Goal: Transaction & Acquisition: Purchase product/service

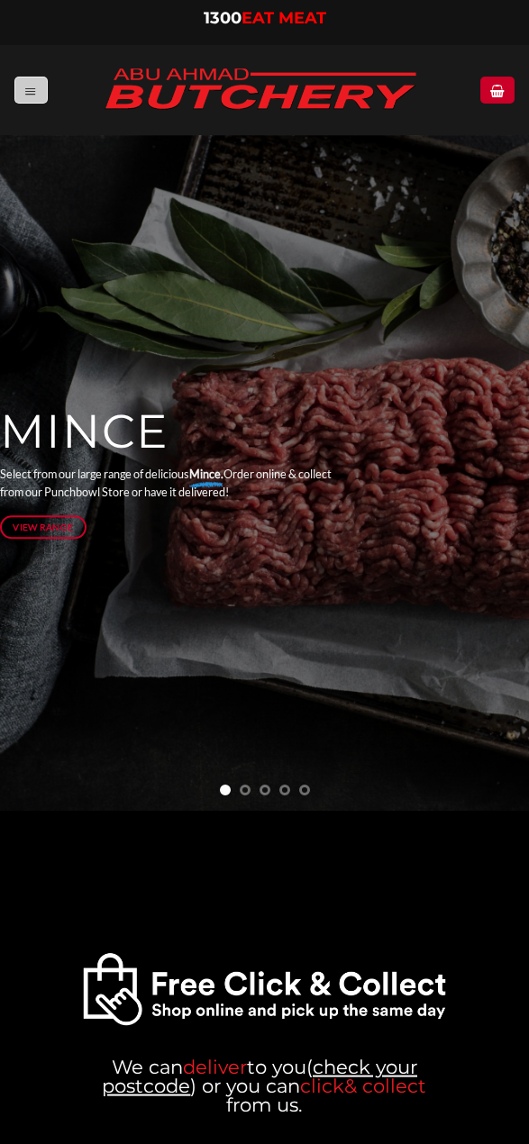
click at [39, 94] on link "Menu" at bounding box center [30, 90] width 32 height 26
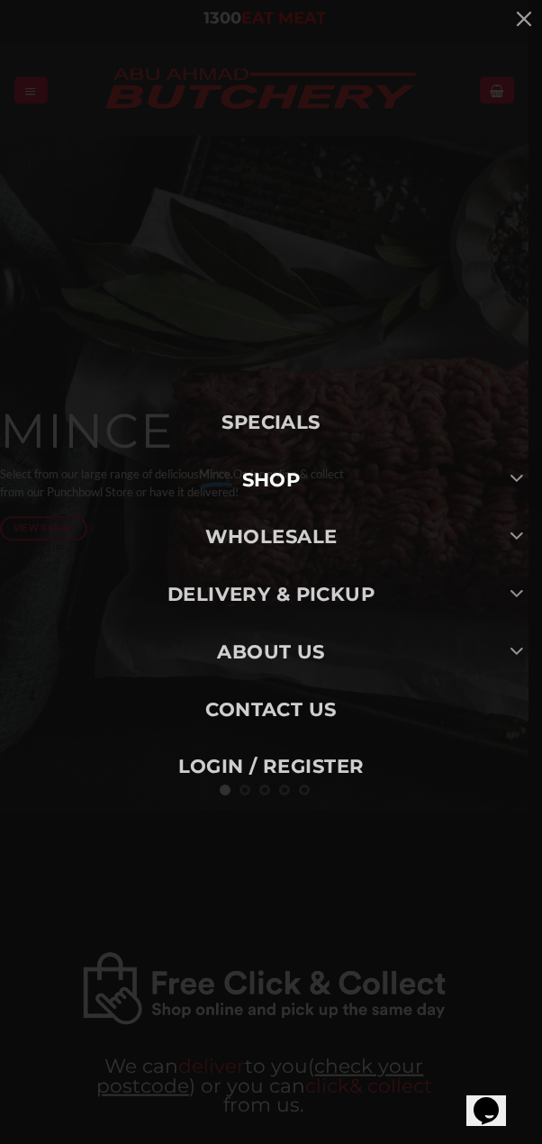
click at [283, 487] on link "SHOP" at bounding box center [271, 480] width 542 height 58
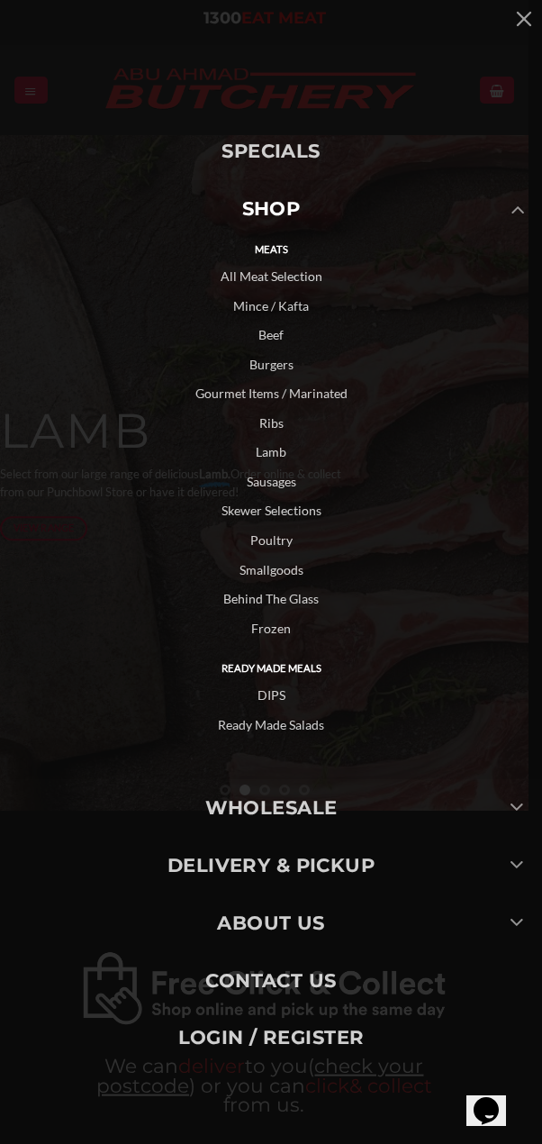
click at [272, 284] on link "All Meat Selection" at bounding box center [271, 277] width 542 height 30
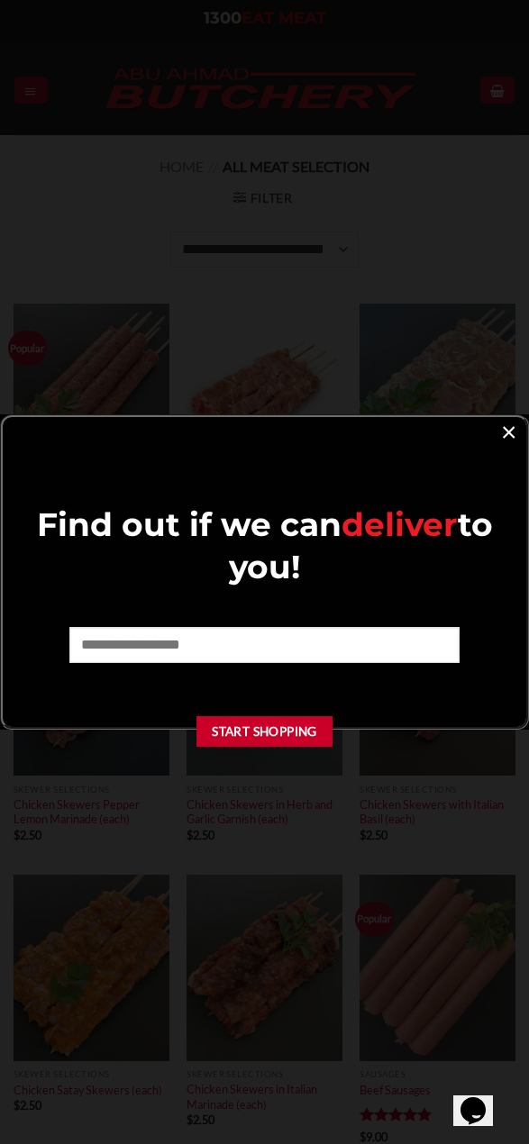
click at [501, 432] on link "×" at bounding box center [509, 431] width 26 height 24
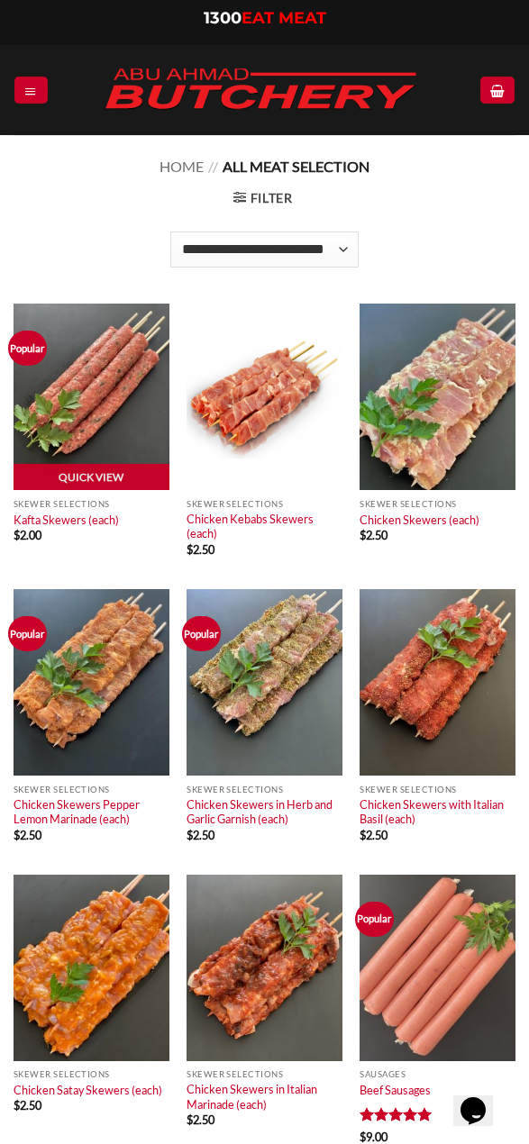
click at [85, 427] on img at bounding box center [92, 397] width 156 height 187
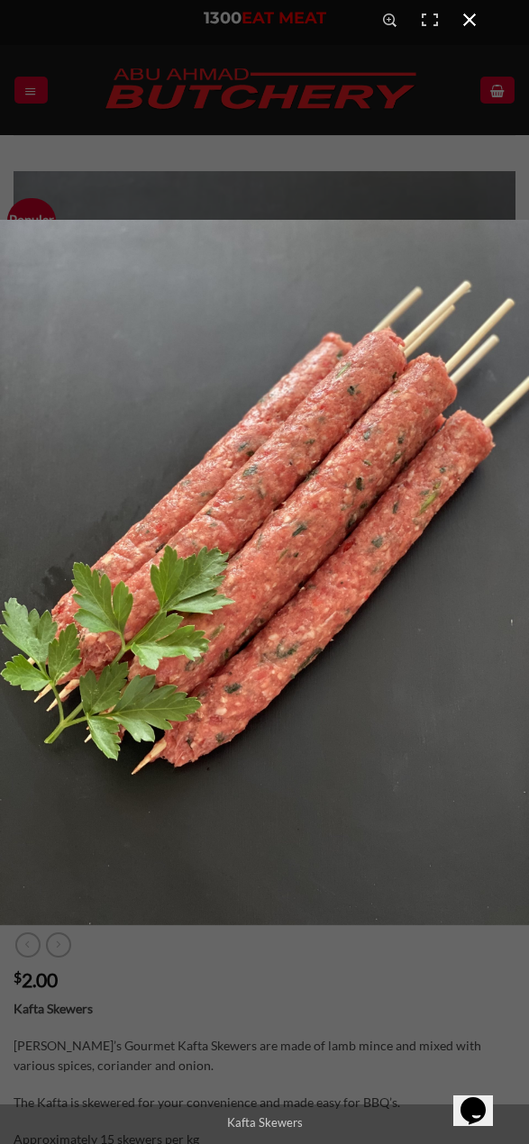
click at [204, 966] on div "Full screen image" at bounding box center [264, 792] width 529 height 1144
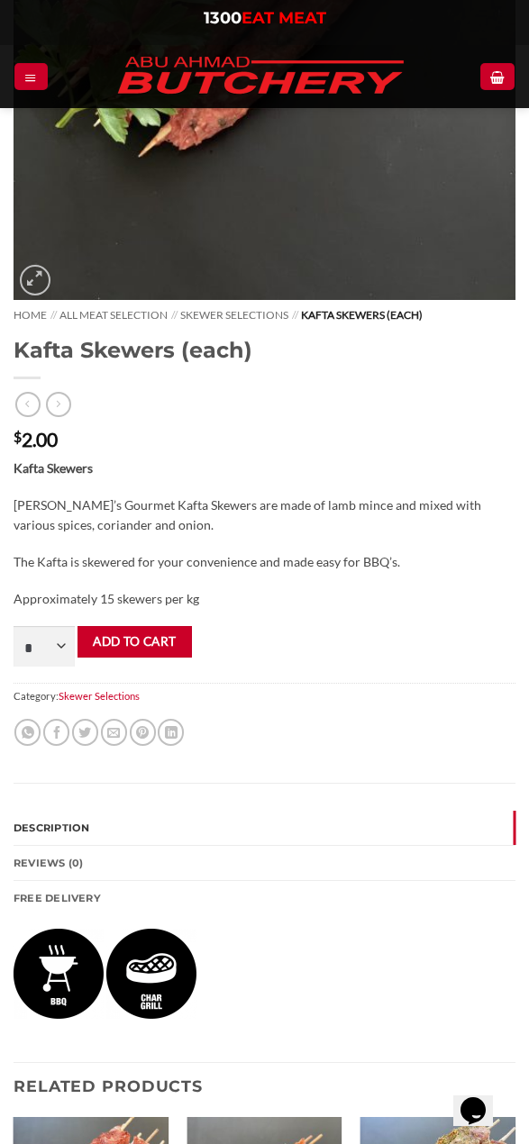
scroll to position [631, 0]
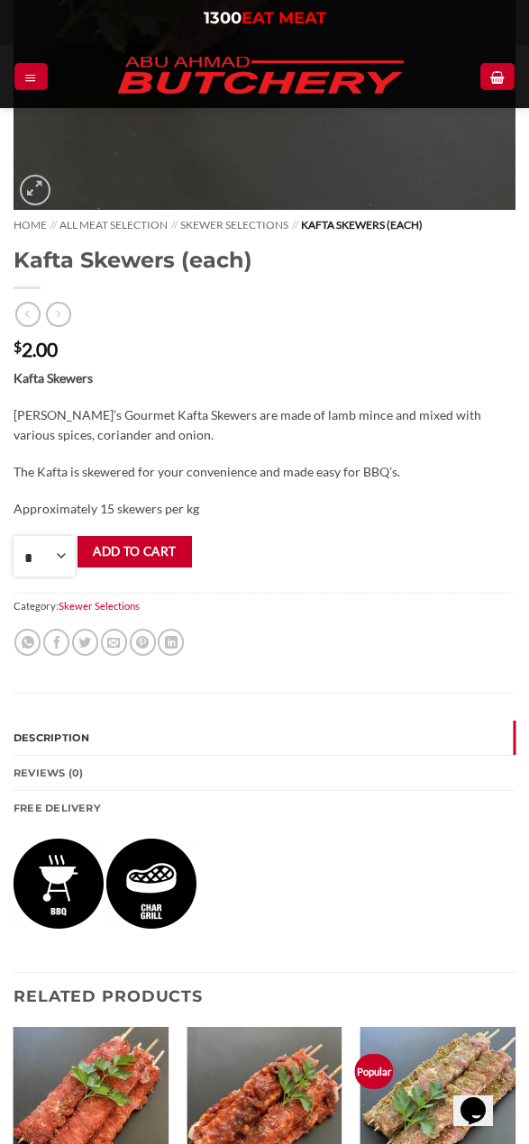
click at [58, 555] on select "* * * * * * * * * ** ** ** ** ** ** ** ** ** ** ** ** ** ** ** ** ** ** ** ** *…" at bounding box center [44, 556] width 61 height 41
select select "**"
click at [14, 536] on select "* * * * * * * * * ** ** ** ** ** ** ** ** ** ** ** ** ** ** ** ** ** ** ** ** *…" at bounding box center [44, 556] width 61 height 41
click at [138, 551] on button "Add to cart" at bounding box center [134, 552] width 114 height 32
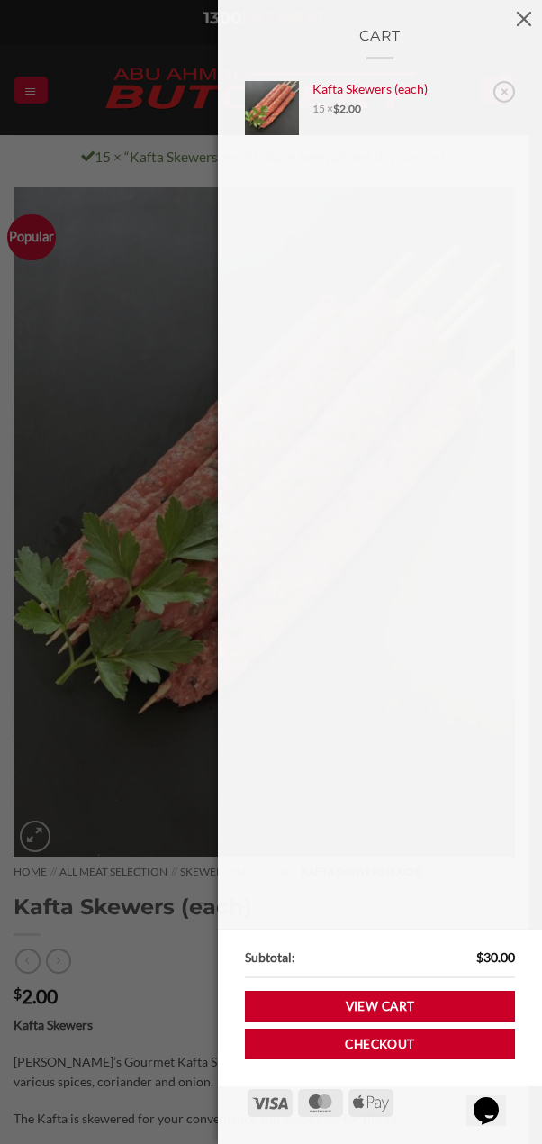
click at [131, 353] on div "Cart × Kafta Skewers (each) 15 × $ 2.00 Subtotal: $ 30.00 View cart Checkout Vi…" at bounding box center [271, 572] width 542 height 1144
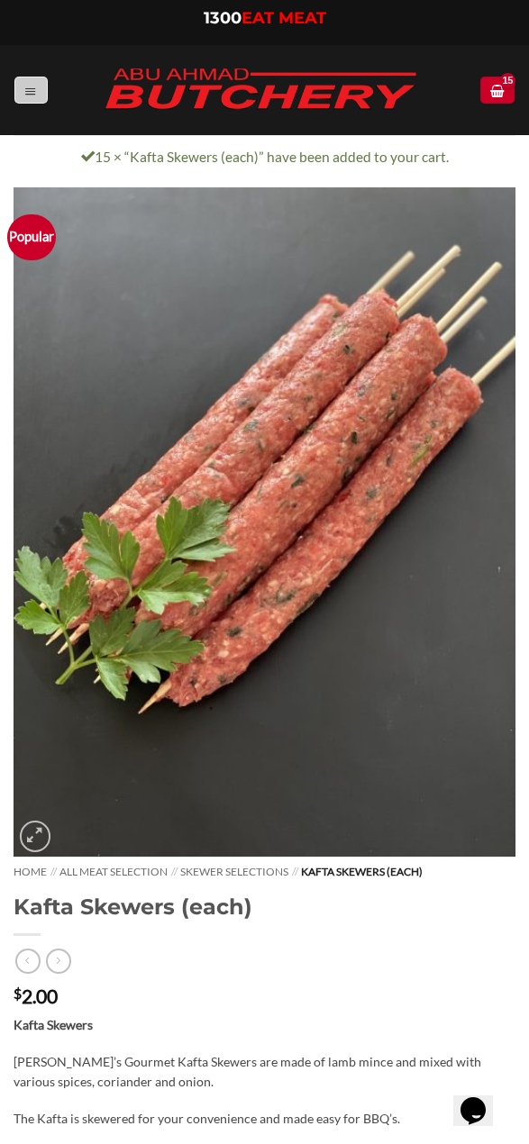
click at [34, 100] on link "Menu" at bounding box center [30, 90] width 32 height 26
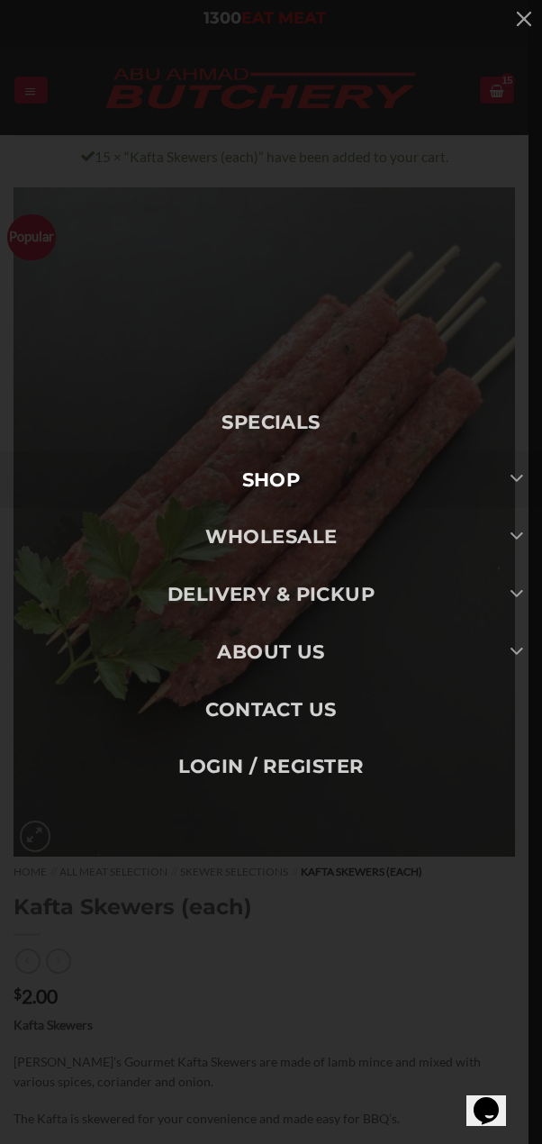
click at [296, 485] on link "SHOP" at bounding box center [271, 480] width 542 height 58
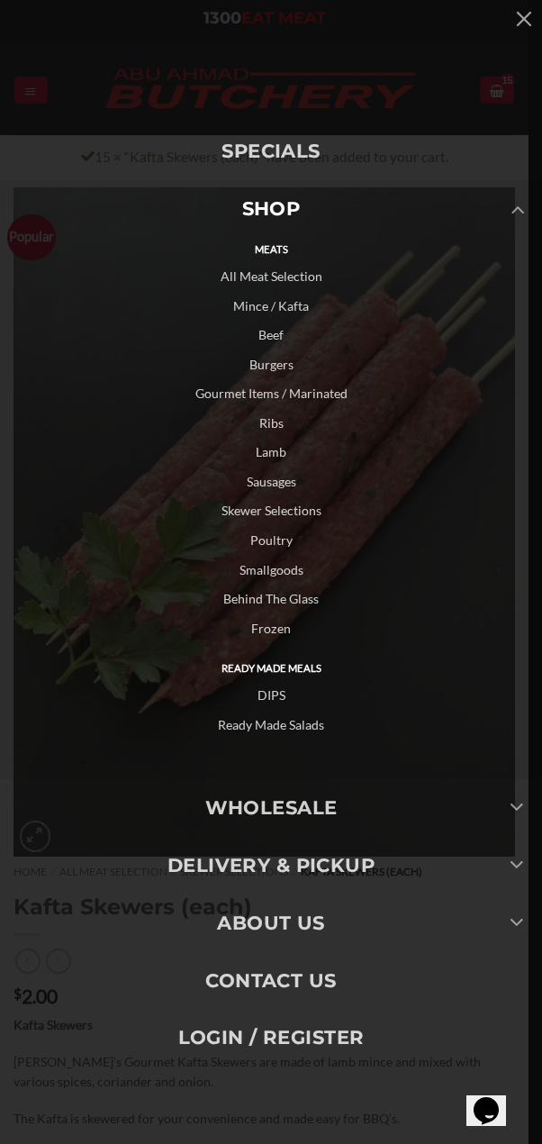
click at [267, 458] on link "Lamb" at bounding box center [271, 453] width 542 height 30
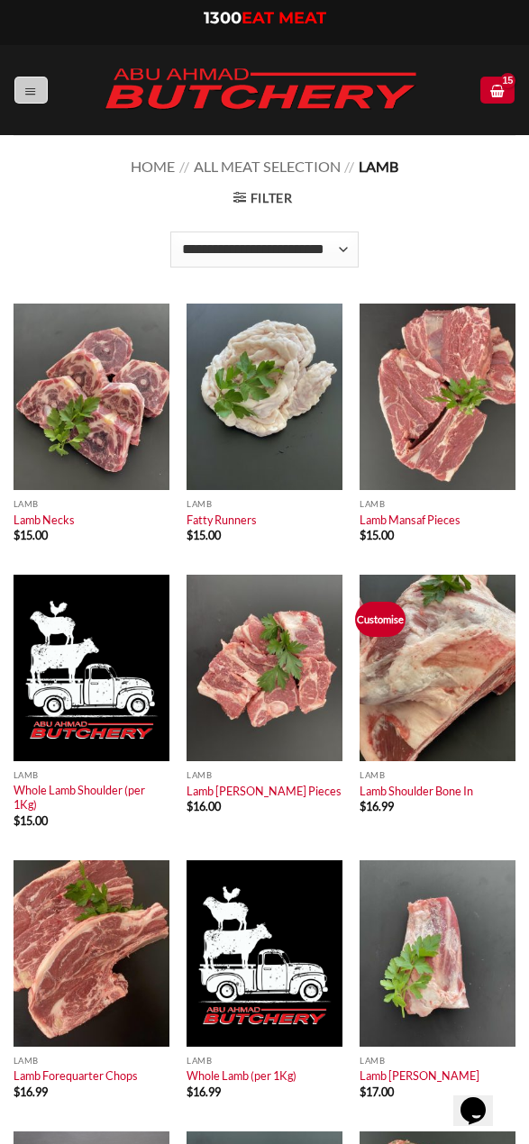
click at [38, 97] on link "Menu" at bounding box center [30, 90] width 32 height 26
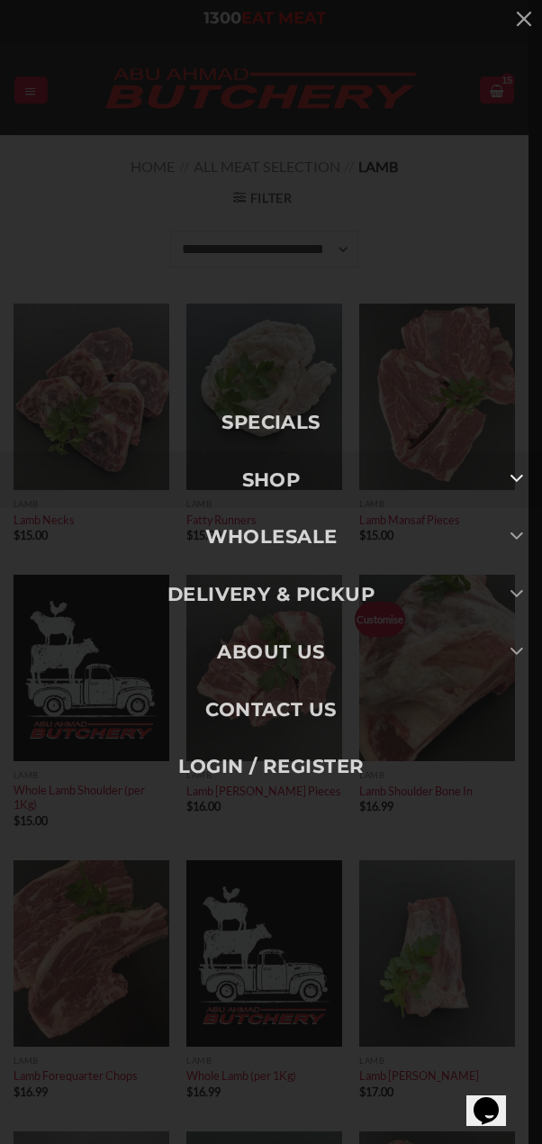
click at [512, 484] on icon "Toggle" at bounding box center [517, 478] width 14 height 26
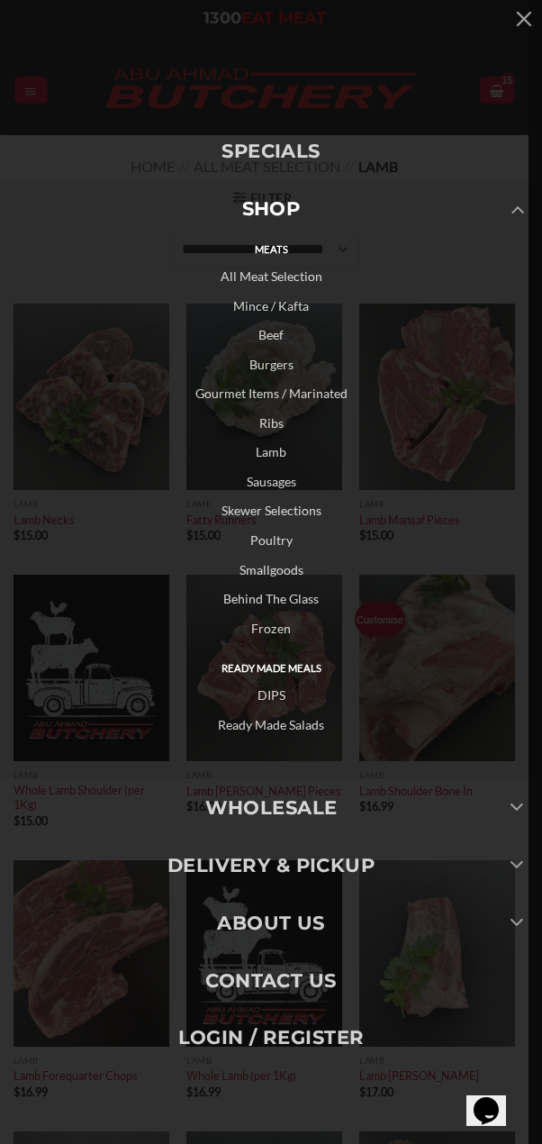
click at [280, 334] on link "Beef" at bounding box center [271, 336] width 542 height 30
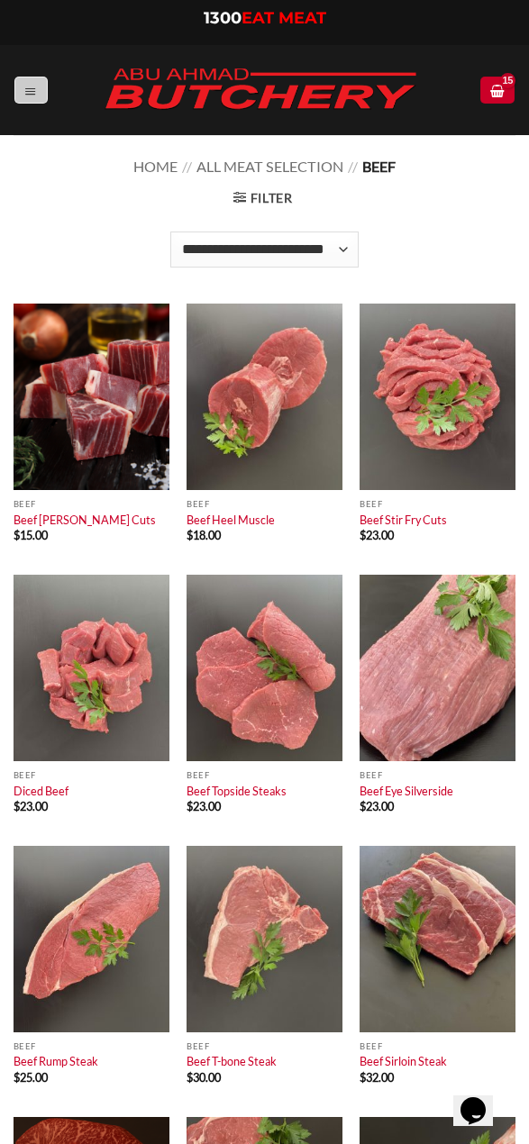
click at [41, 100] on link "Menu" at bounding box center [30, 90] width 32 height 26
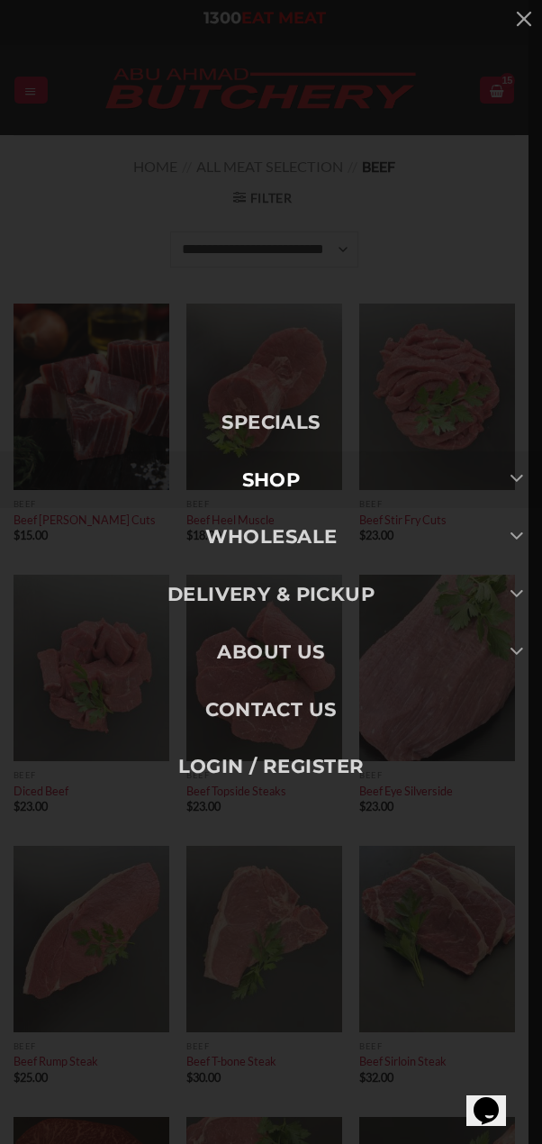
click at [295, 486] on link "SHOP" at bounding box center [271, 480] width 542 height 58
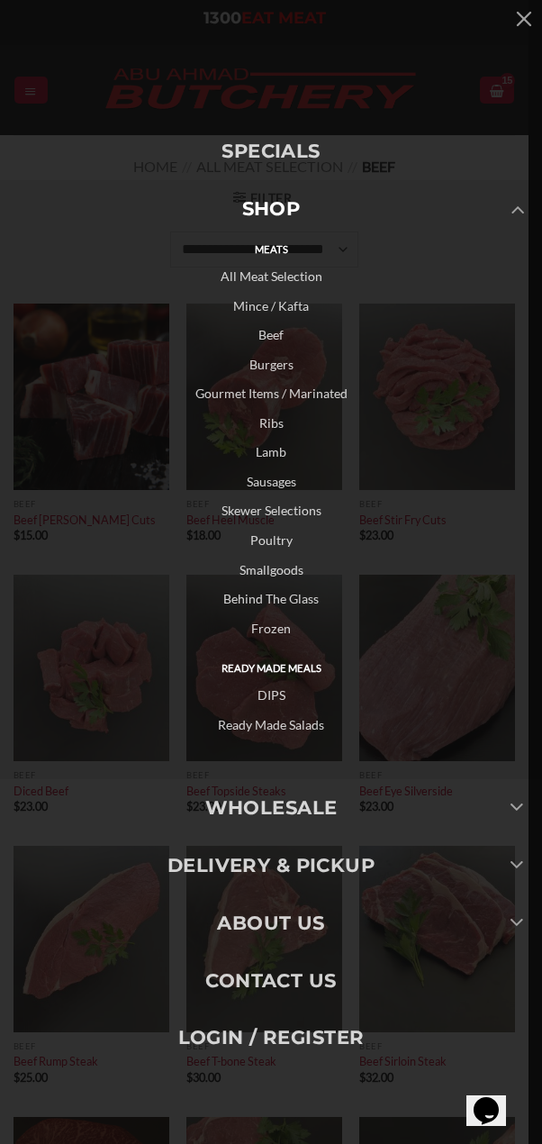
click at [266, 284] on link "All Meat Selection" at bounding box center [271, 277] width 542 height 30
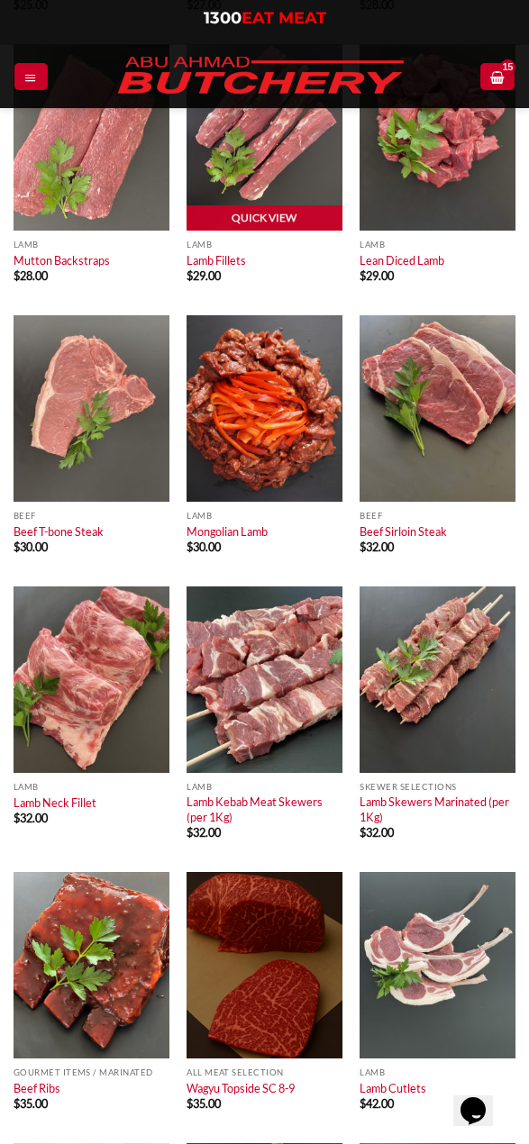
scroll to position [5136, 0]
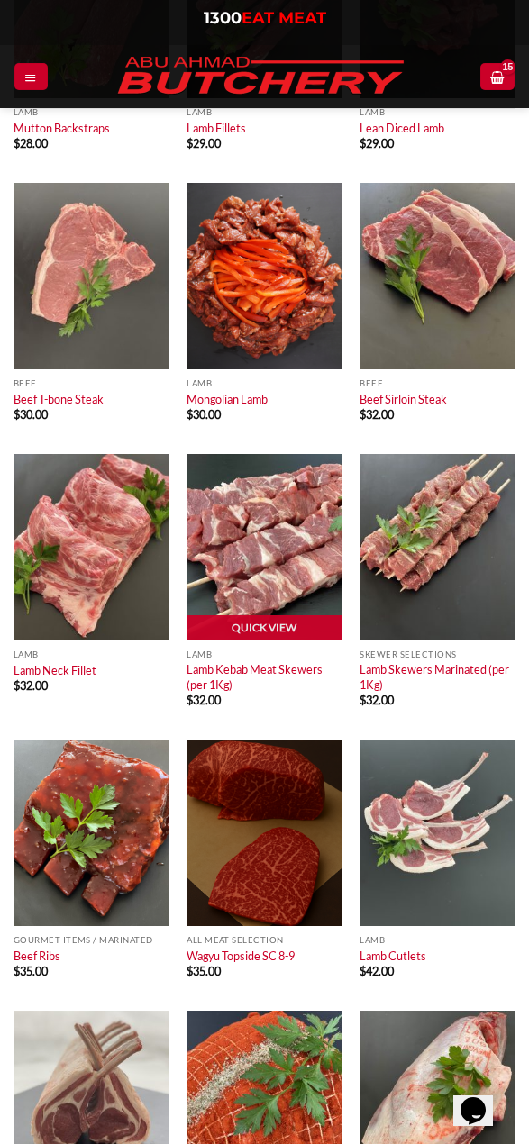
click at [254, 527] on img at bounding box center [265, 547] width 156 height 187
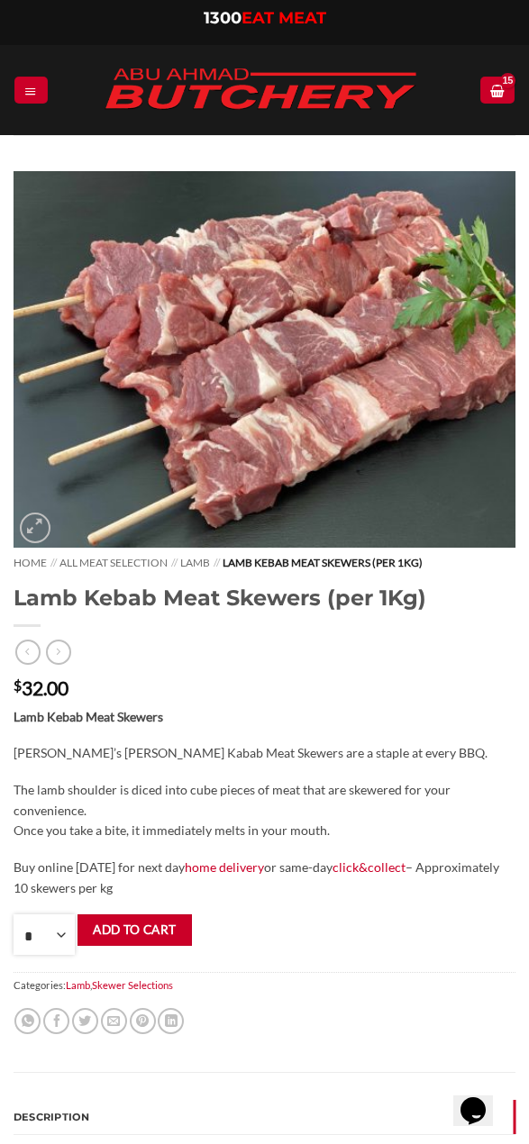
click at [65, 934] on select "* * * * * * * * * ** ** ** ** ** ** ** ** ** ** ** ** ** ** ** ** ** ** ** ** *…" at bounding box center [44, 935] width 61 height 41
select select "*"
click at [14, 915] on select "* * * * * * * * * ** ** ** ** ** ** ** ** ** ** ** ** ** ** ** ** ** ** ** ** *…" at bounding box center [44, 935] width 61 height 41
click at [156, 927] on button "Add to cart" at bounding box center [134, 931] width 114 height 32
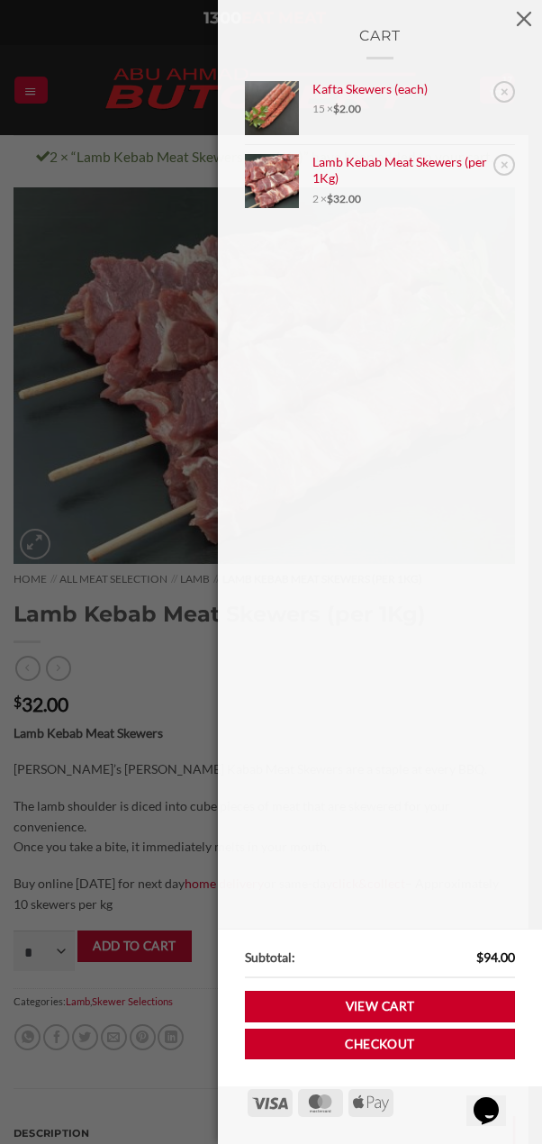
click at [124, 675] on div "Cart × Kafta Skewers (each) 15 × $ 2.00 × Lamb Kebab Meat Skewers (per 1Kg) 2 ×…" at bounding box center [271, 572] width 542 height 1144
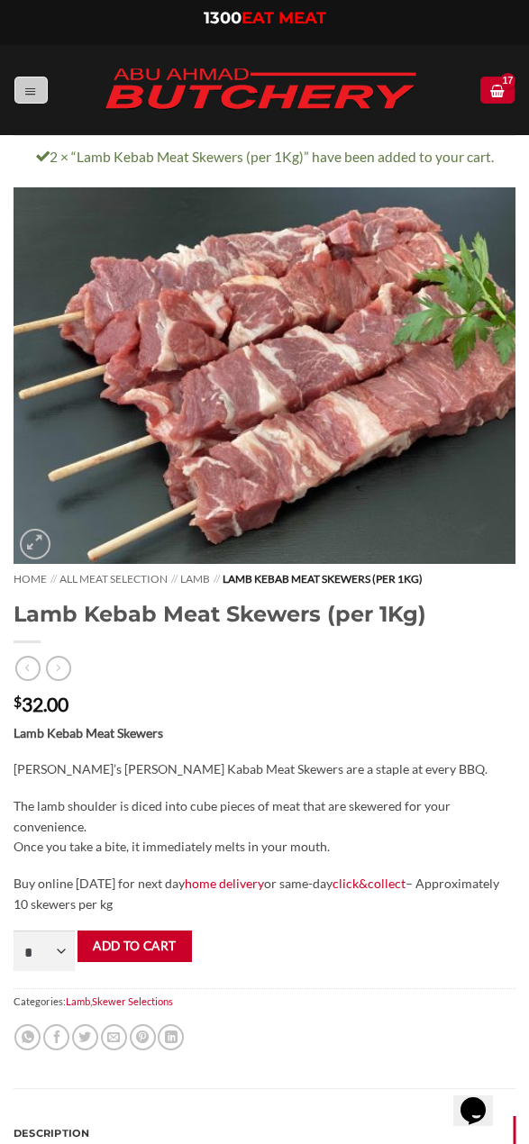
click at [27, 86] on icon "Menu" at bounding box center [30, 91] width 13 height 14
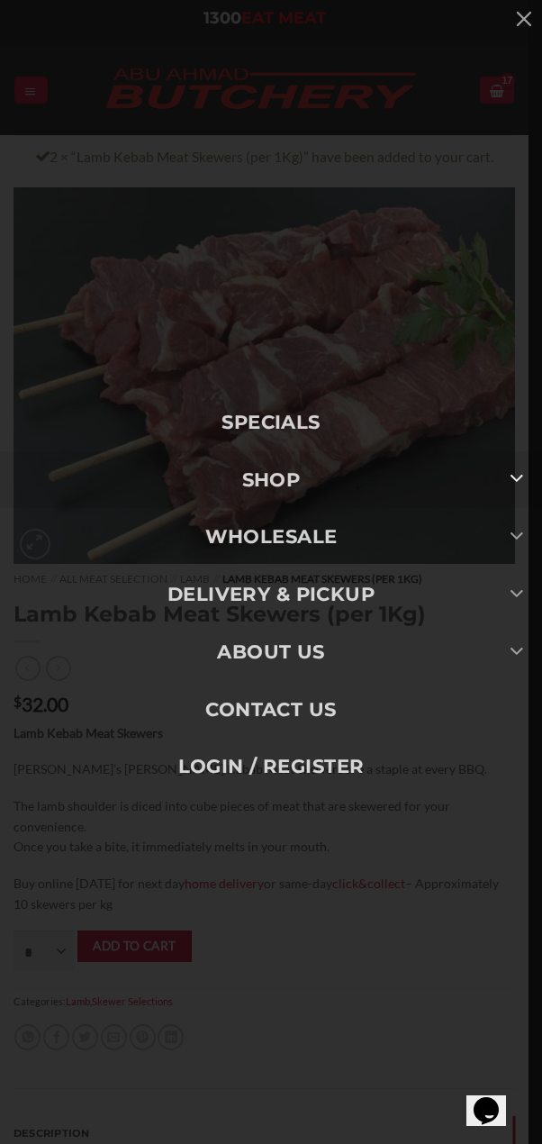
click at [517, 477] on icon "Toggle" at bounding box center [517, 478] width 14 height 26
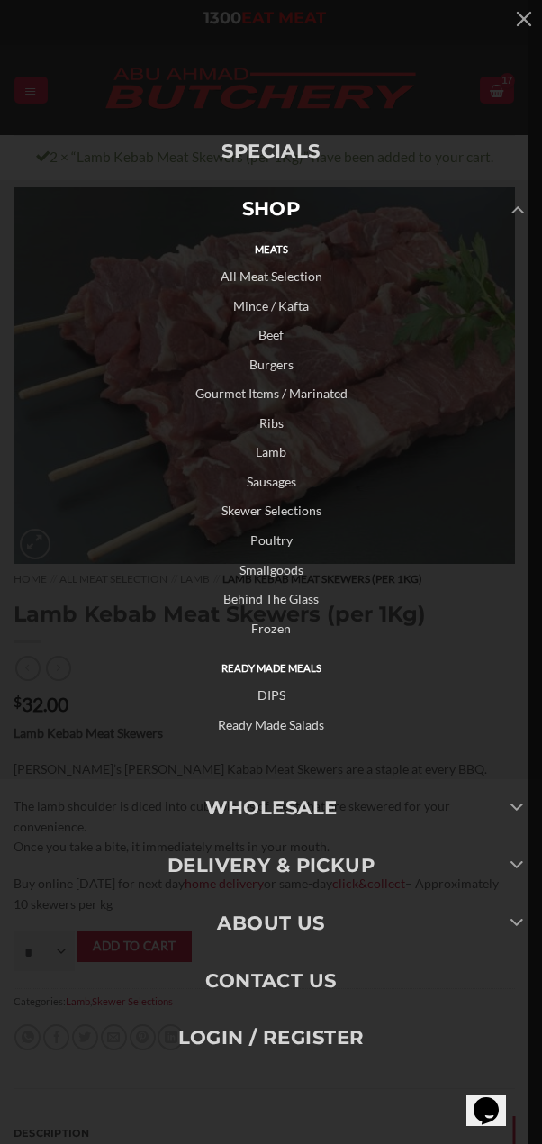
click at [273, 484] on link "Sausages" at bounding box center [271, 483] width 542 height 30
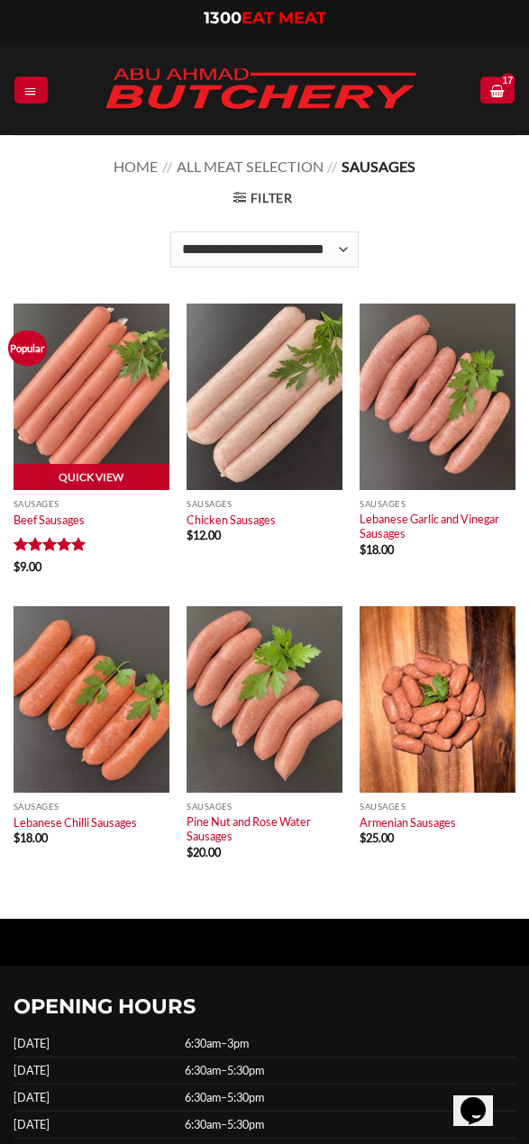
click at [77, 405] on img at bounding box center [92, 397] width 156 height 187
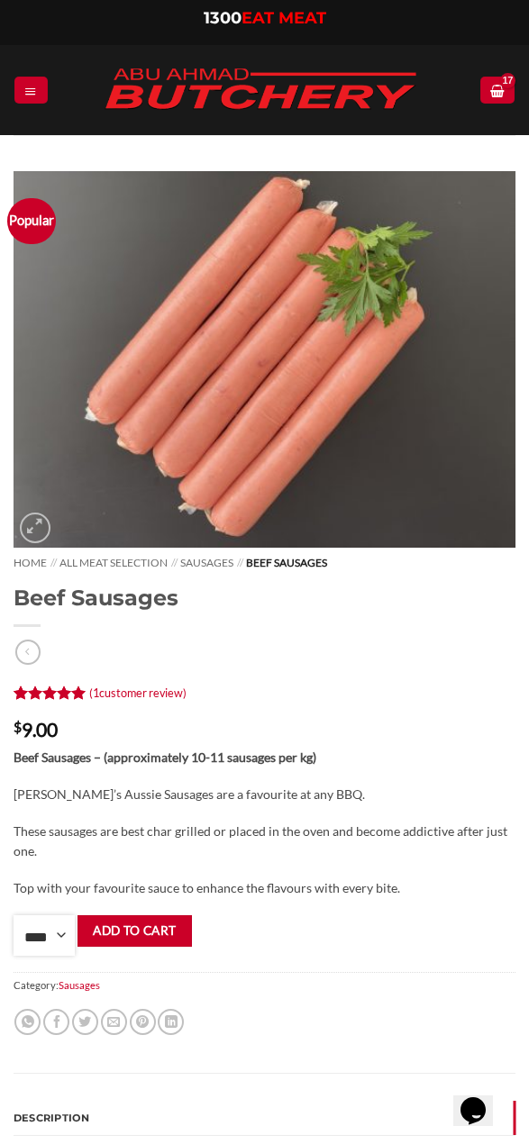
click at [61, 937] on select "**** * *** * *** * *** * *** * *** * *** * *** * *** * *** ** **** ** **** ** *…" at bounding box center [44, 935] width 61 height 41
click at [375, 738] on p "$ 9.00" at bounding box center [265, 729] width 502 height 19
click at [63, 937] on select "**** * *** * *** * *** * *** * *** * *** * *** * *** * *** ** **** ** **** ** *…" at bounding box center [44, 935] width 61 height 41
select select "*"
click at [14, 915] on select "**** * *** * *** * *** * *** * *** * *** * *** * *** * *** ** **** ** **** ** *…" at bounding box center [44, 935] width 61 height 41
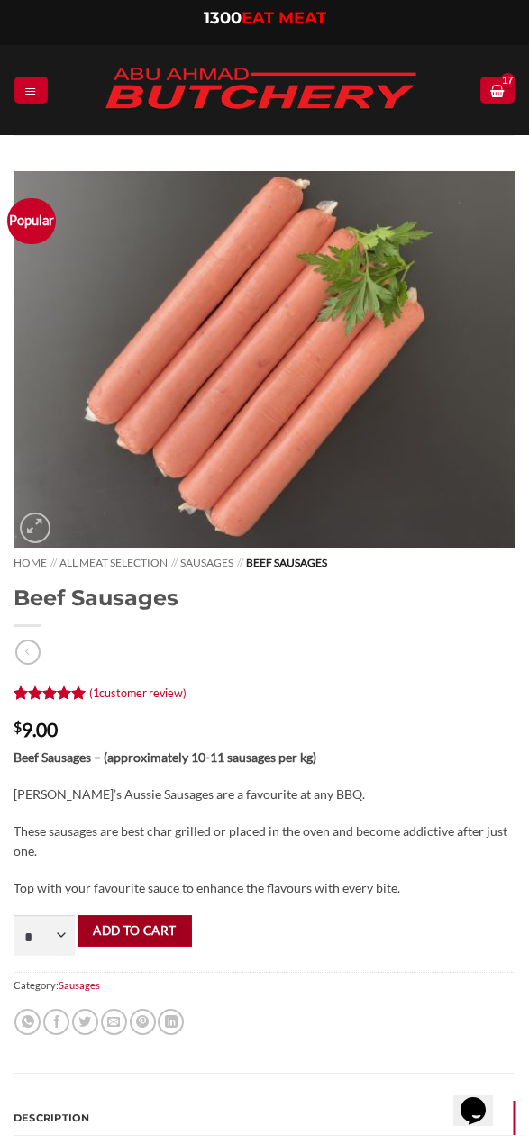
click at [123, 920] on button "Add to cart" at bounding box center [134, 931] width 114 height 32
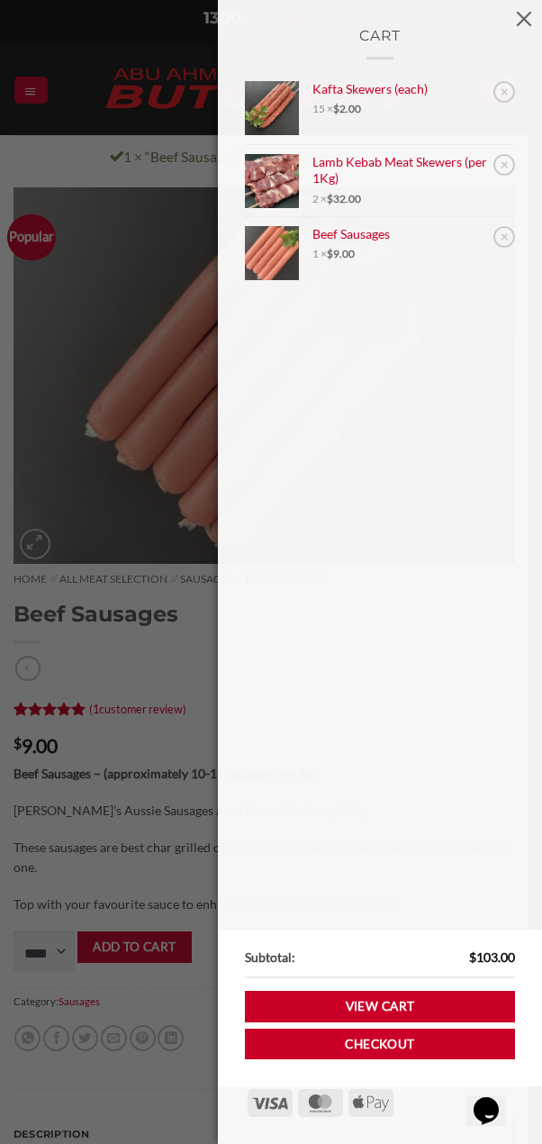
click at [139, 80] on div "Cart × Kafta Skewers (each) 15 × $ 2.00 × Lamb Kebab Meat Skewers (per 1Kg) 2 ×…" at bounding box center [271, 572] width 542 height 1144
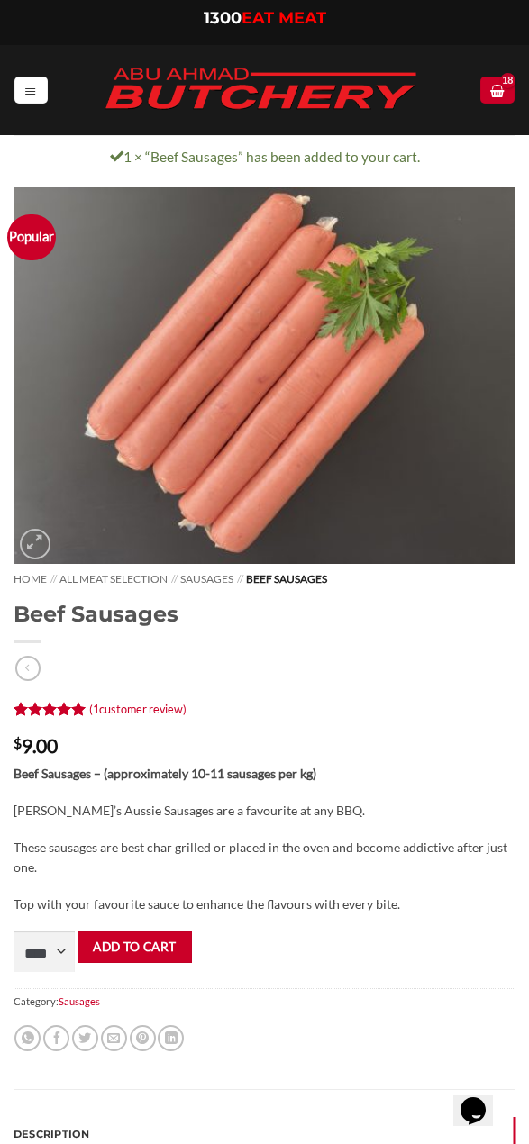
click at [31, 94] on icon "Menu" at bounding box center [30, 91] width 13 height 14
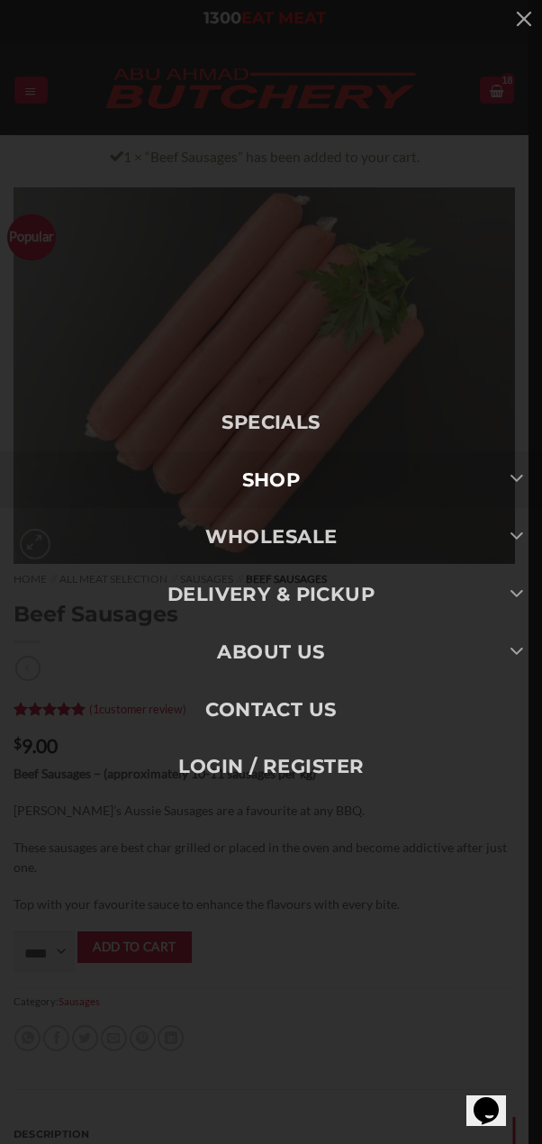
click at [332, 472] on link "SHOP" at bounding box center [271, 480] width 542 height 58
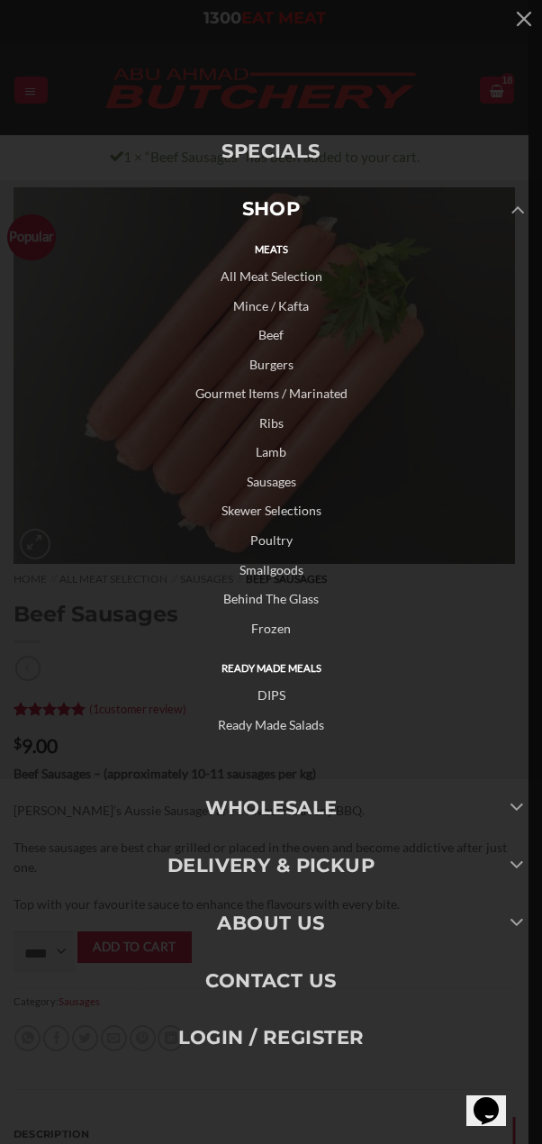
click at [305, 396] on link "Gourmet Items / Marinated" at bounding box center [271, 394] width 542 height 30
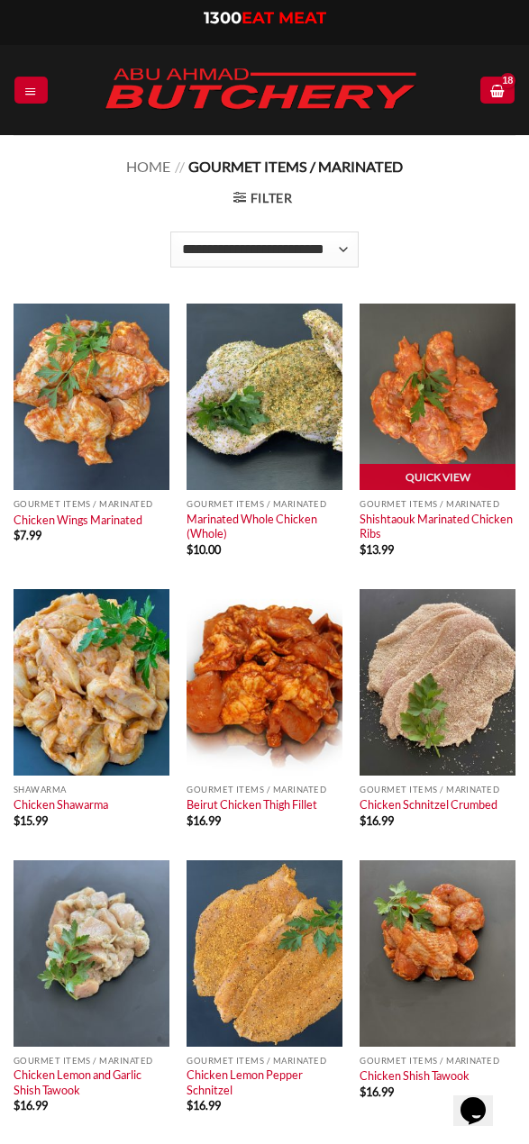
click at [438, 424] on img at bounding box center [438, 397] width 156 height 187
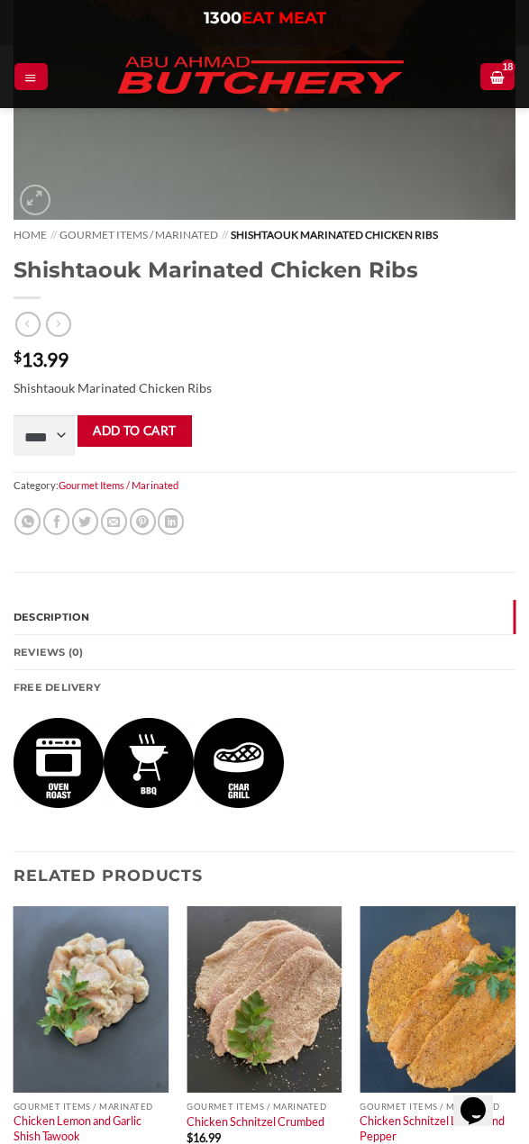
scroll to position [631, 0]
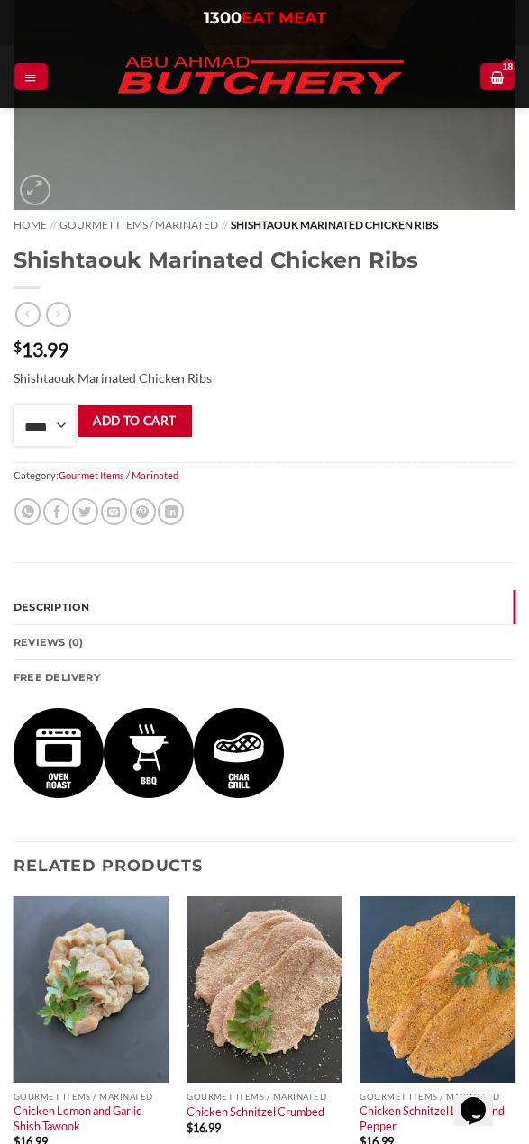
click at [65, 424] on select "**** * *** * *** * *** * *** * *** * *** * *** * *** * *** ** **** ** **** ** *…" at bounding box center [44, 425] width 61 height 41
select select "*"
click at [14, 405] on select "**** * *** * *** * *** * *** * *** * *** * *** * *** * *** ** **** ** **** ** *…" at bounding box center [44, 425] width 61 height 41
click at [131, 430] on button "Add to cart" at bounding box center [134, 421] width 114 height 32
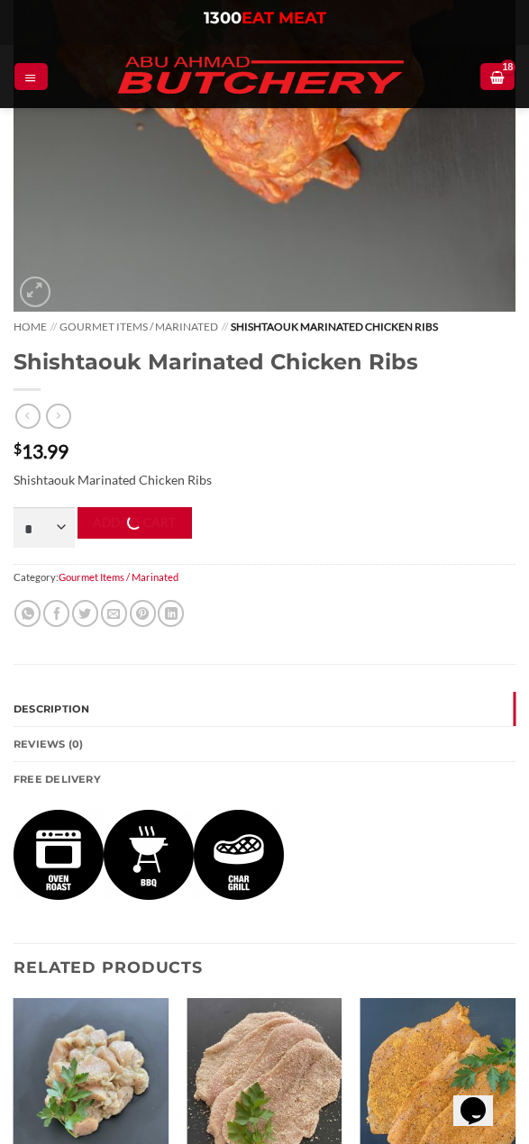
scroll to position [270, 0]
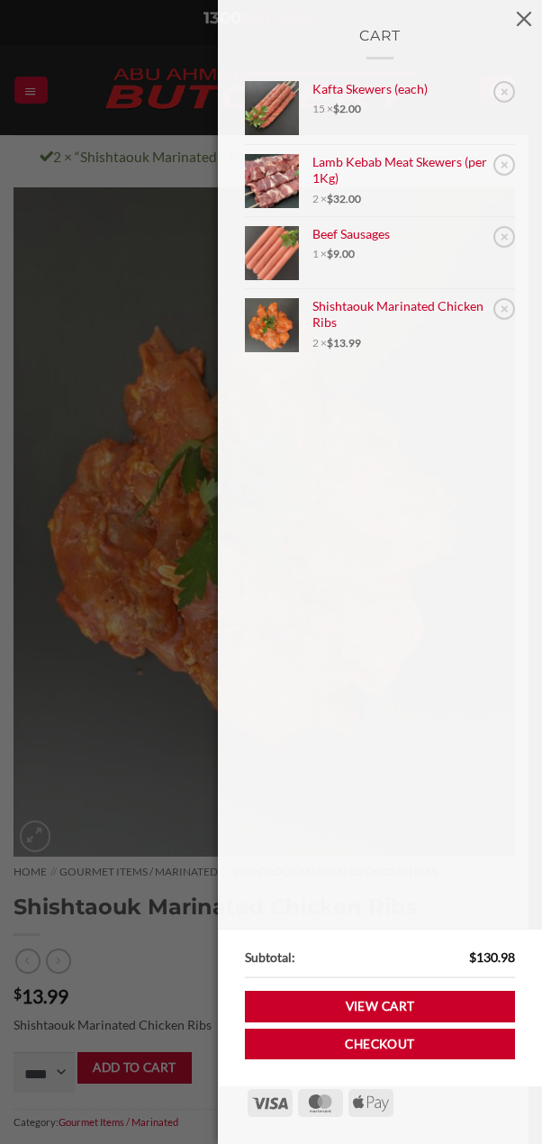
click at [33, 100] on div "Cart × Kafta Skewers (each) 15 × $ 2.00 × Lamb Kebab Meat Skewers (per 1Kg) 2 ×…" at bounding box center [271, 572] width 542 height 1144
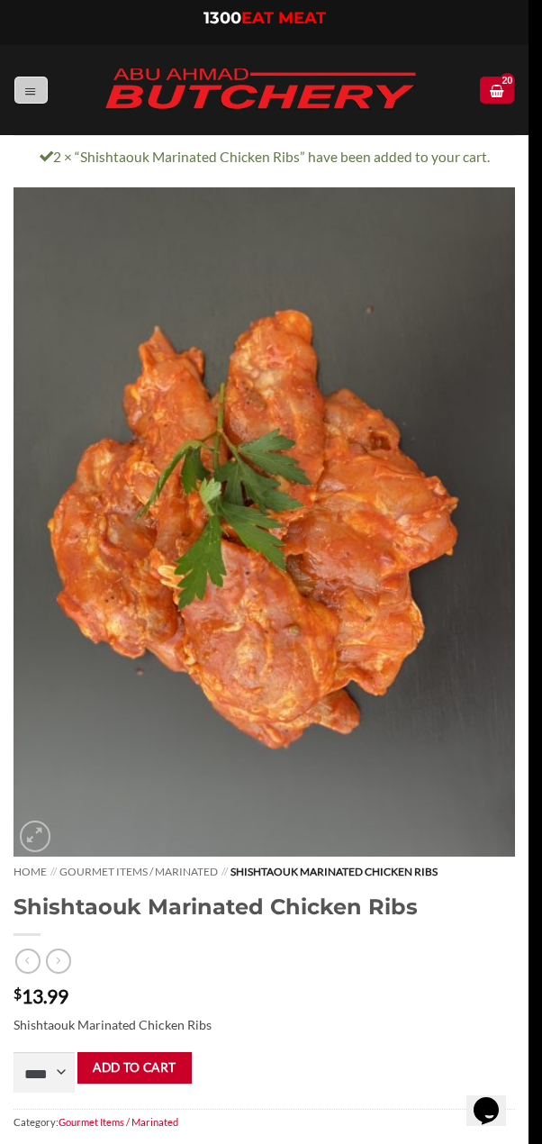
click at [33, 99] on link "Menu" at bounding box center [30, 90] width 32 height 26
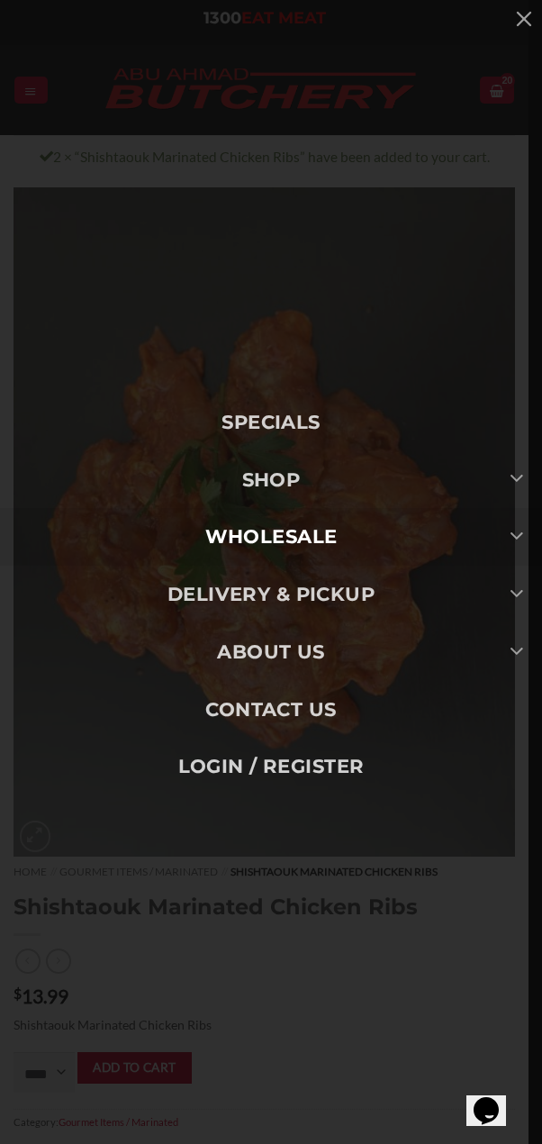
click at [383, 529] on link "Wholesale" at bounding box center [271, 537] width 542 height 58
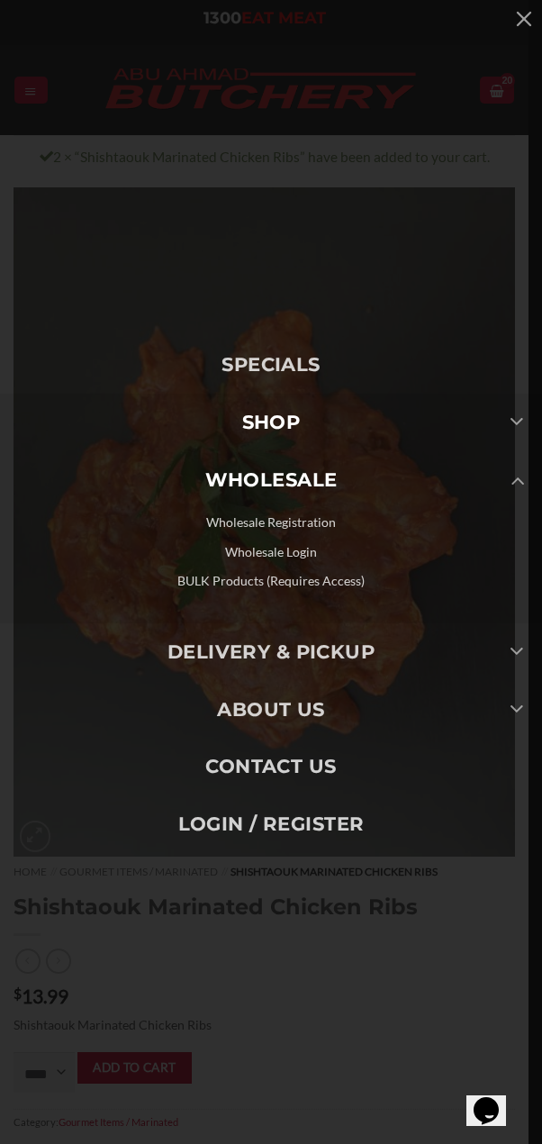
click at [314, 421] on link "SHOP" at bounding box center [271, 423] width 542 height 58
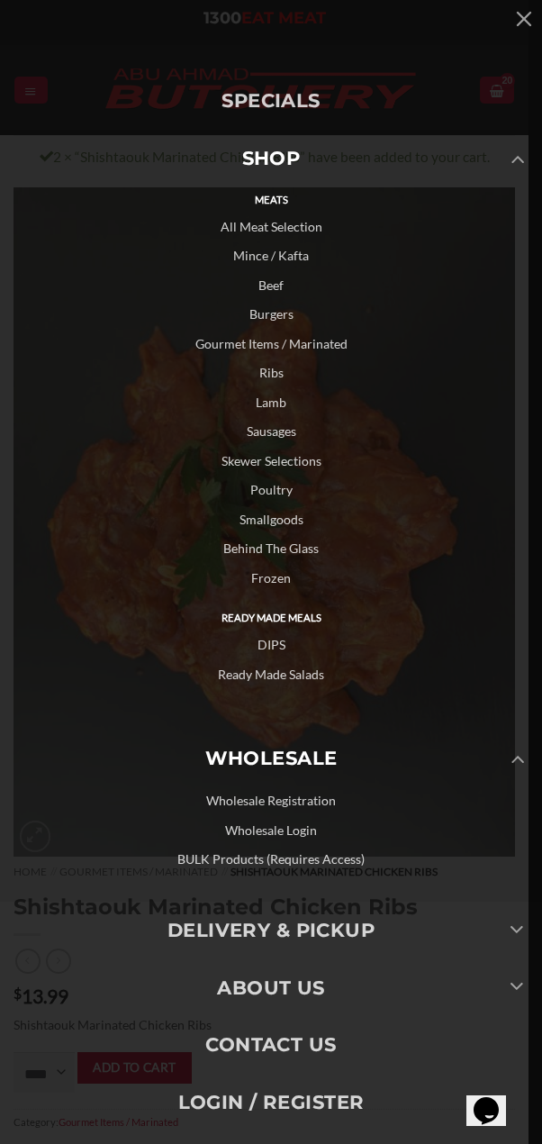
click at [296, 340] on link "Gourmet Items / Marinated" at bounding box center [271, 345] width 542 height 30
click at [287, 343] on link "Gourmet Items / Marinated" at bounding box center [271, 345] width 542 height 30
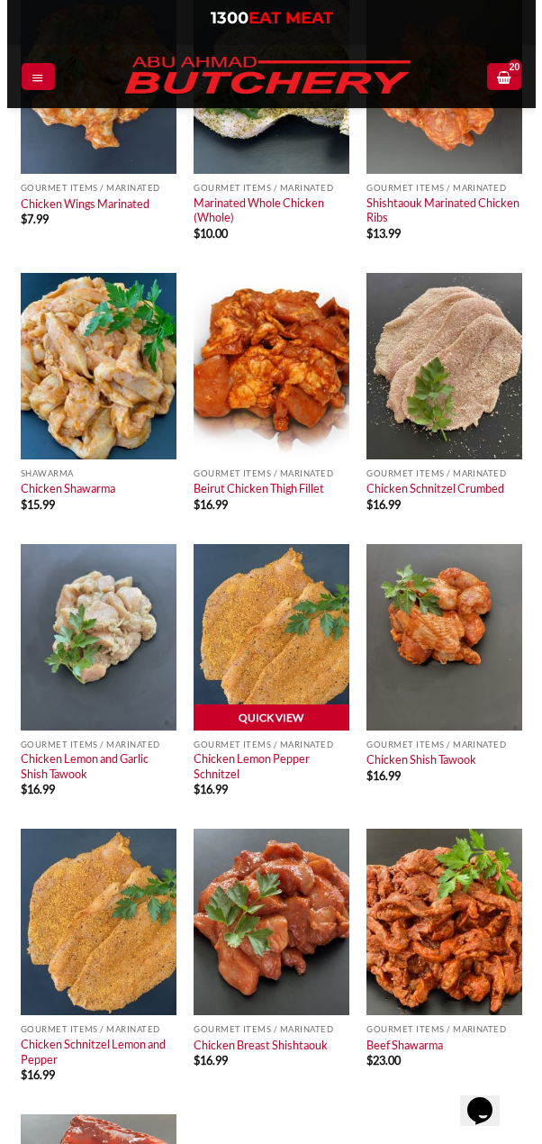
scroll to position [90, 0]
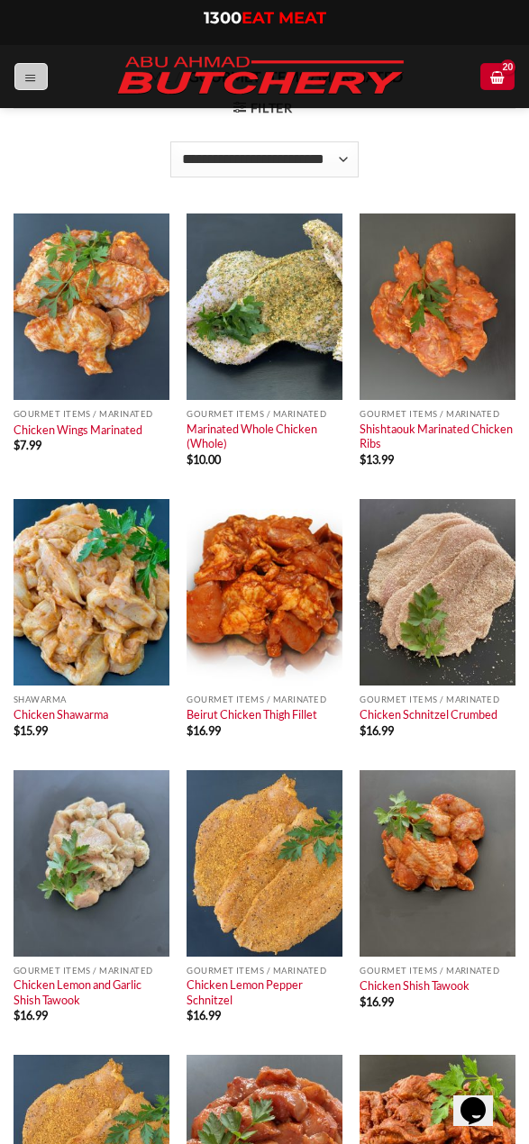
click at [22, 78] on link "Menu" at bounding box center [30, 76] width 32 height 26
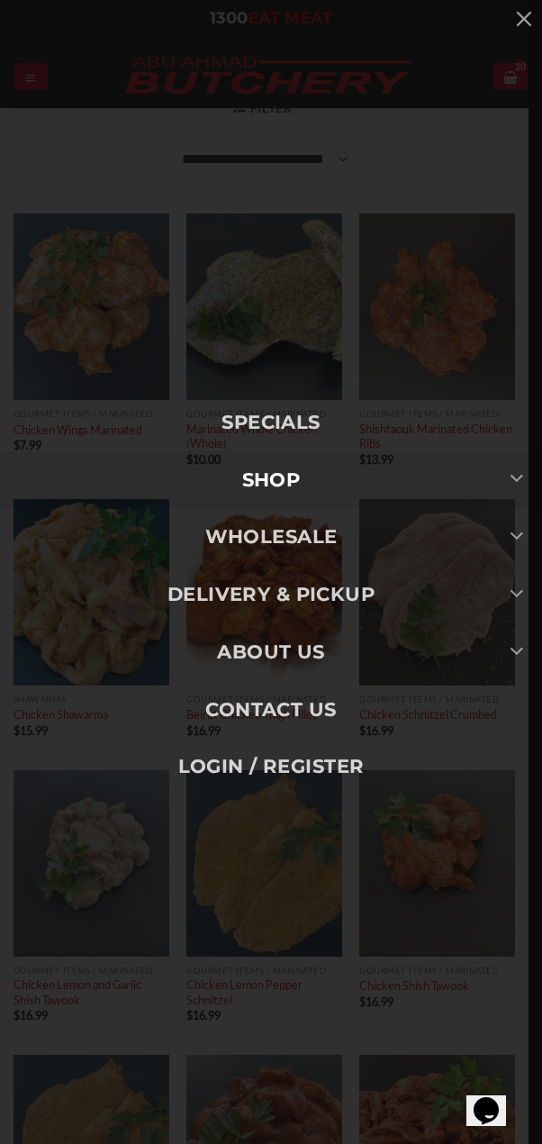
click at [298, 479] on link "SHOP" at bounding box center [271, 480] width 542 height 58
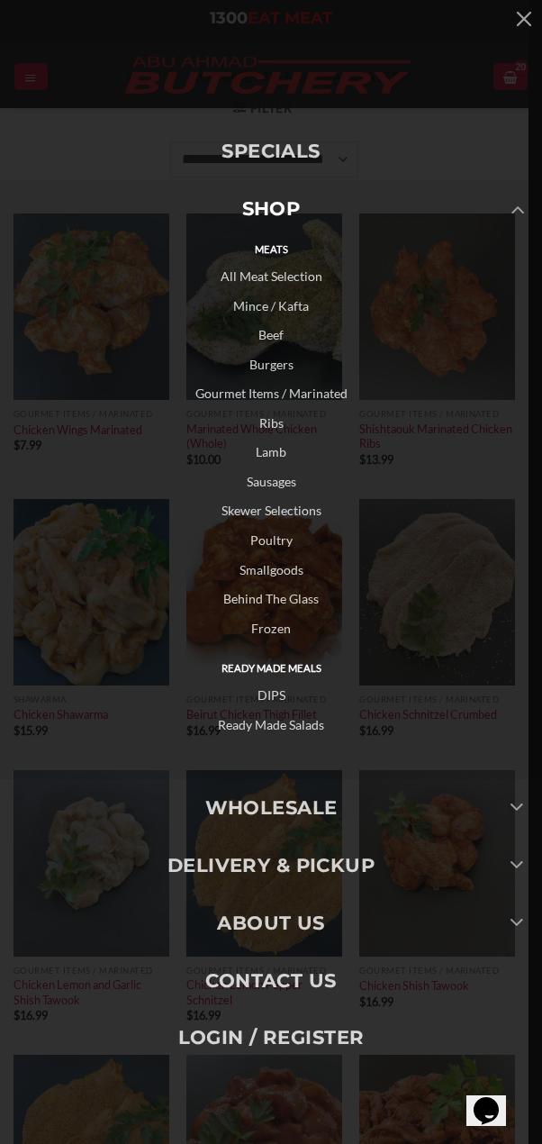
click at [277, 506] on link "Skewer Selections" at bounding box center [271, 511] width 542 height 30
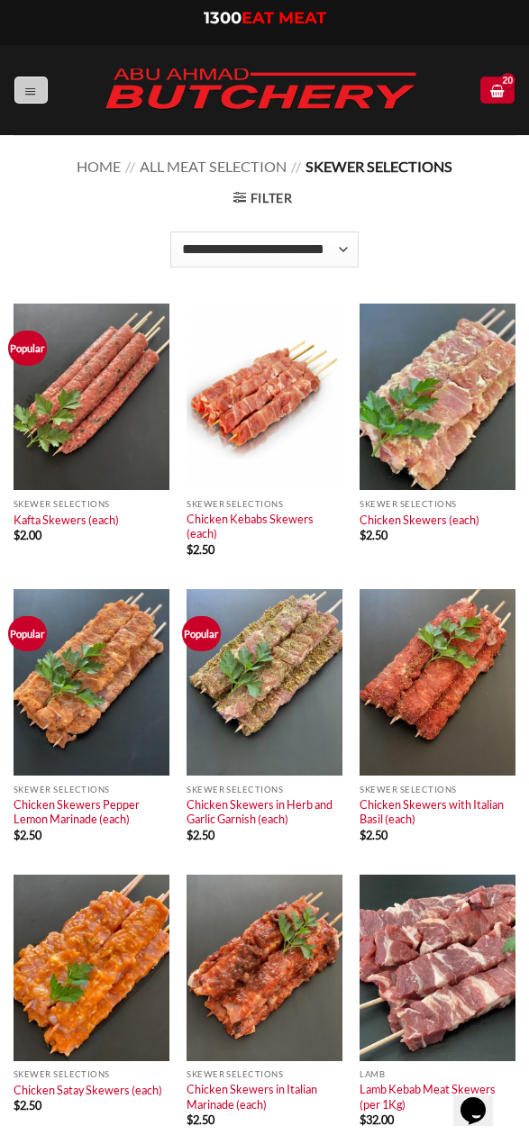
click at [17, 87] on link "Menu" at bounding box center [30, 90] width 32 height 26
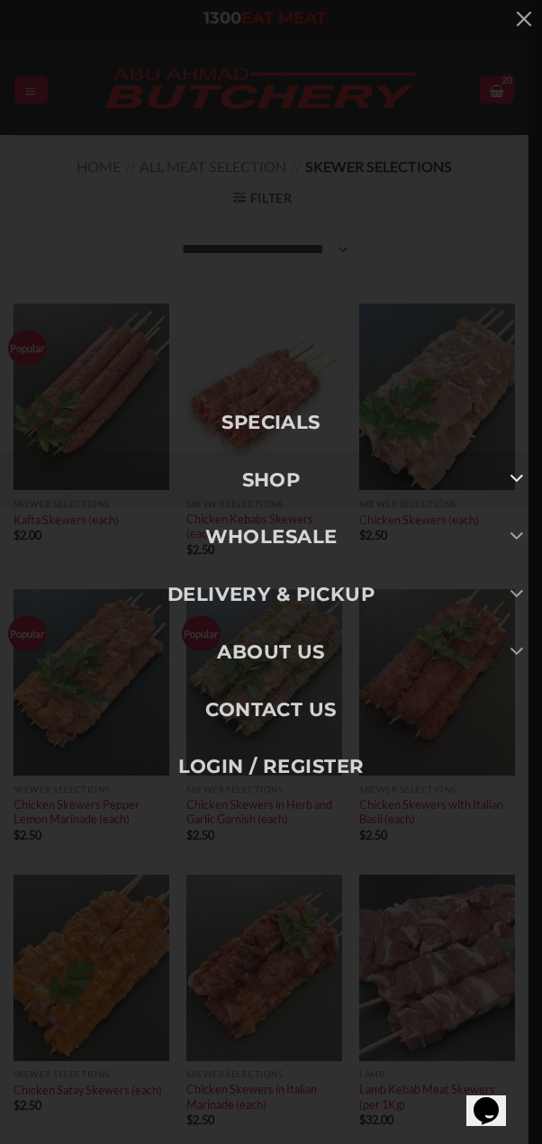
click at [502, 476] on button "Toggle" at bounding box center [517, 480] width 41 height 31
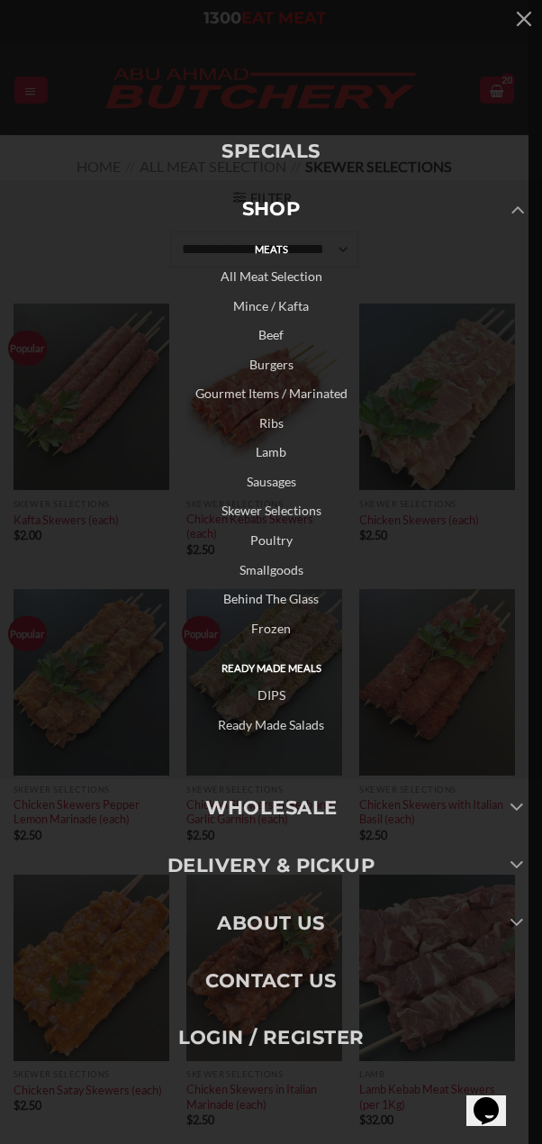
click at [272, 459] on link "Lamb" at bounding box center [271, 453] width 542 height 30
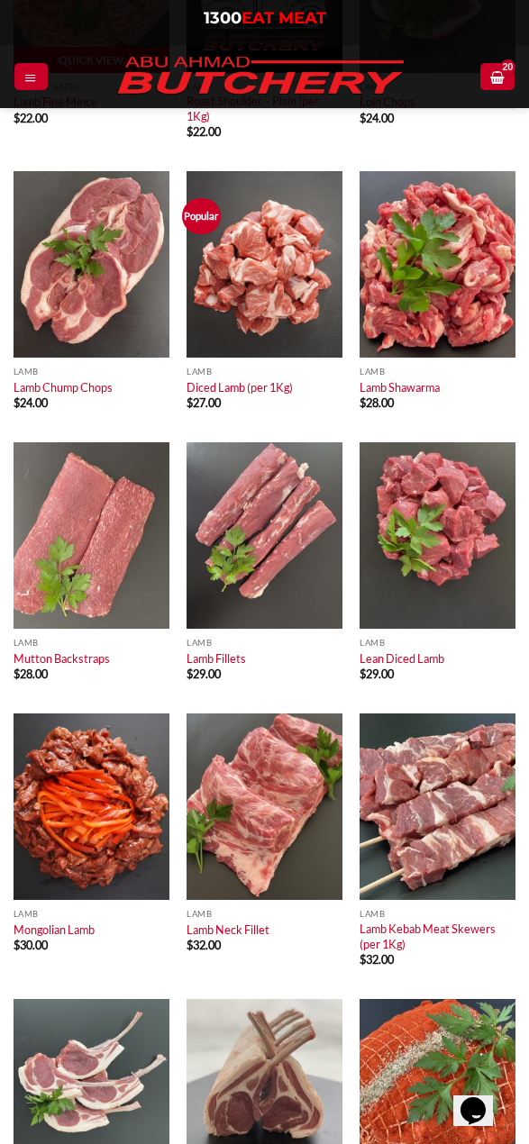
scroll to position [1532, 0]
